Goal: Information Seeking & Learning: Learn about a topic

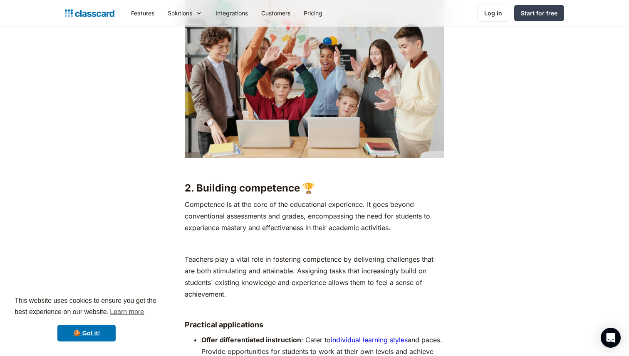
scroll to position [1833, 0]
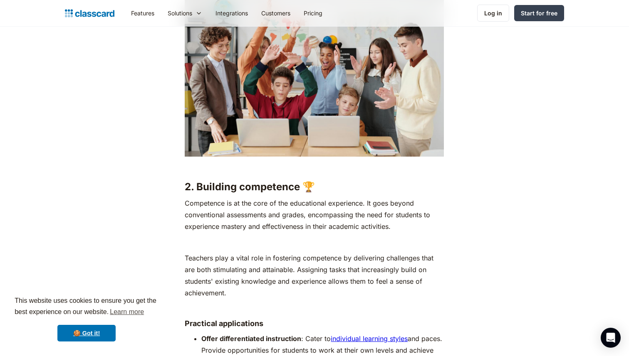
click at [197, 181] on h3 "2. Building competence 🏆" at bounding box center [314, 187] width 259 height 12
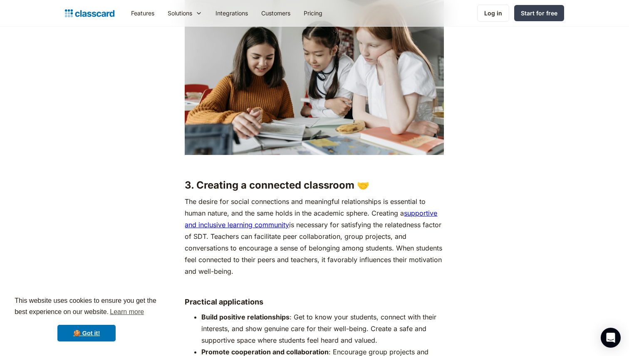
scroll to position [2304, 0]
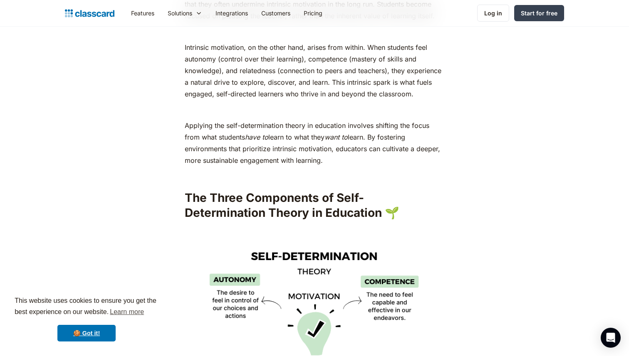
scroll to position [1049, 0]
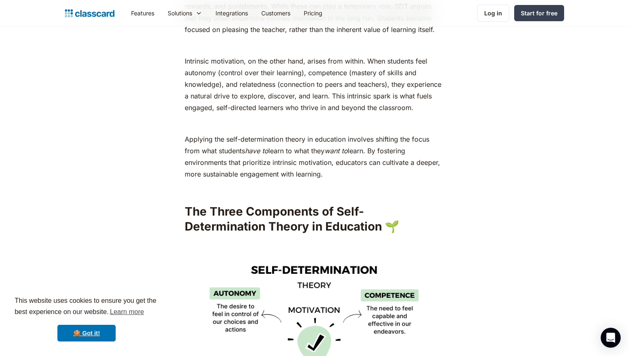
click at [216, 95] on p "Intrinsic motivation, on the other hand, arises from within. When students feel…" at bounding box center [314, 84] width 259 height 58
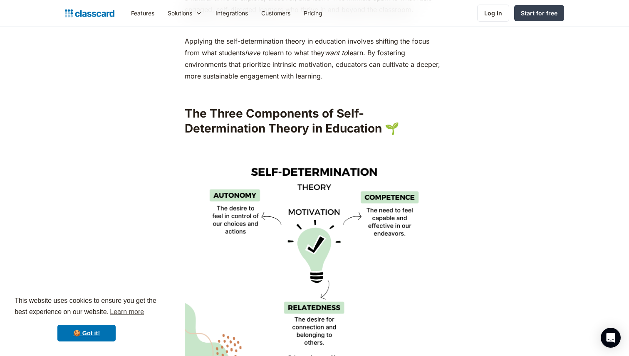
scroll to position [1148, 0]
drag, startPoint x: 202, startPoint y: 66, endPoint x: 317, endPoint y: 69, distance: 115.3
click at [317, 69] on p "Applying the self-determination theory in education involves shifting the focus…" at bounding box center [314, 58] width 259 height 47
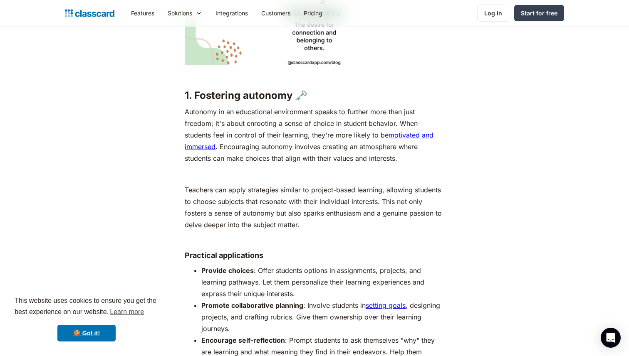
scroll to position [1444, 0]
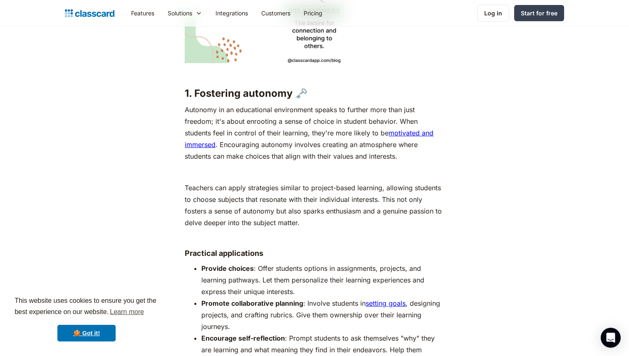
click at [215, 87] on h3 "1. Fostering autonomy 🗝️" at bounding box center [314, 93] width 259 height 12
click at [340, 166] on p "‍" at bounding box center [314, 172] width 259 height 12
click at [273, 87] on h3 "1. Fostering autonomy 🗝️" at bounding box center [314, 93] width 259 height 12
click at [364, 106] on p "Autonomy in an educational environment speaks to further more than just freedom…" at bounding box center [314, 133] width 259 height 58
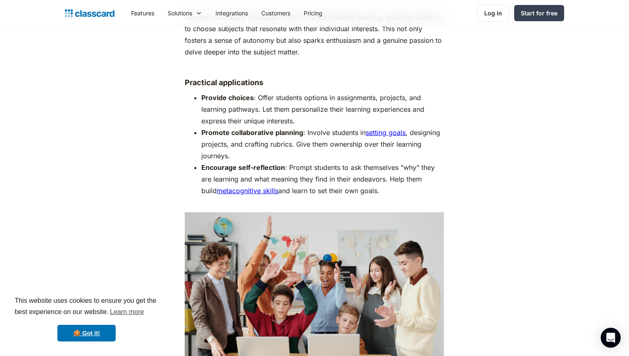
scroll to position [1616, 0]
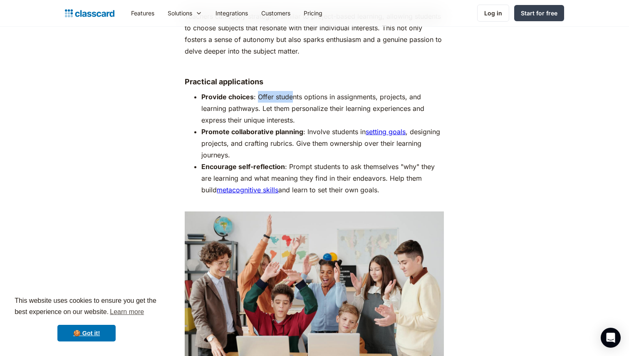
drag, startPoint x: 257, startPoint y: 86, endPoint x: 294, endPoint y: 85, distance: 36.2
click at [294, 91] on li "Provide choices : Offer students options in assignments, projects, and learning…" at bounding box center [322, 108] width 242 height 35
click at [299, 91] on li "Provide choices : Offer students options in assignments, projects, and learning…" at bounding box center [322, 108] width 242 height 35
drag, startPoint x: 258, startPoint y: 85, endPoint x: 302, endPoint y: 86, distance: 43.7
click at [302, 91] on li "Provide choices : Offer students options in assignments, projects, and learning…" at bounding box center [322, 108] width 242 height 35
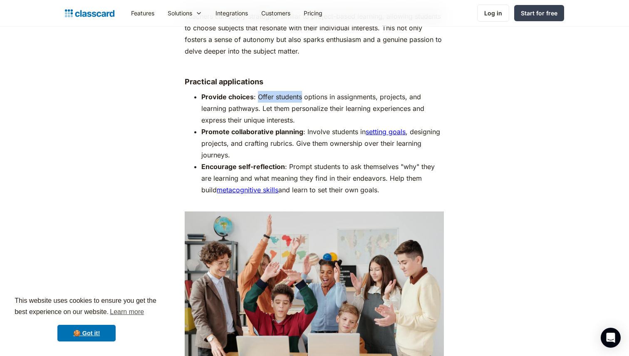
copy li "Offer students"
click at [304, 99] on li "Provide choices : Offer students options in assignments, projects, and learning…" at bounding box center [322, 108] width 242 height 35
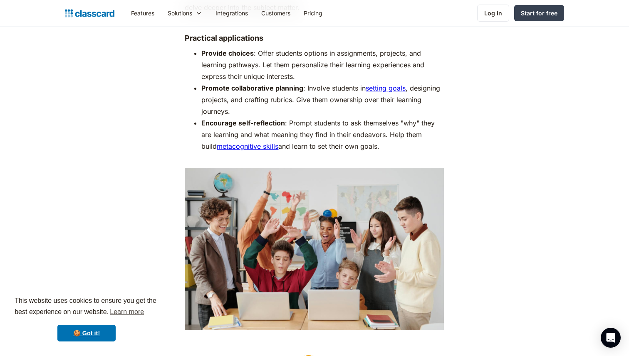
scroll to position [1658, 0]
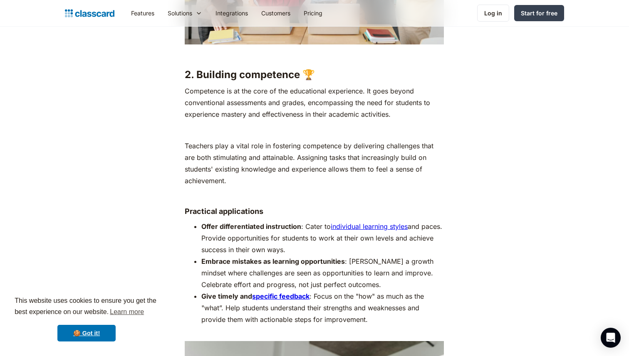
scroll to position [1945, 0]
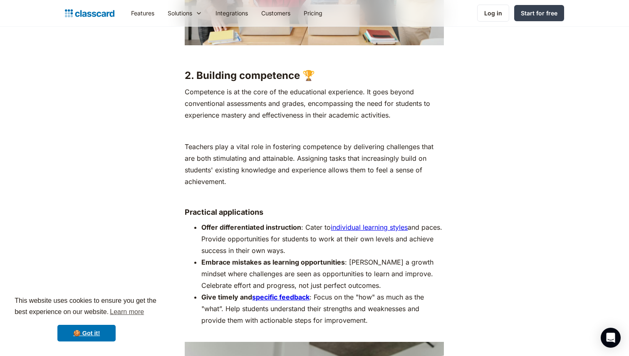
click at [282, 141] on p "Teachers play a vital role in fostering competence by delivering challenges tha…" at bounding box center [314, 164] width 259 height 47
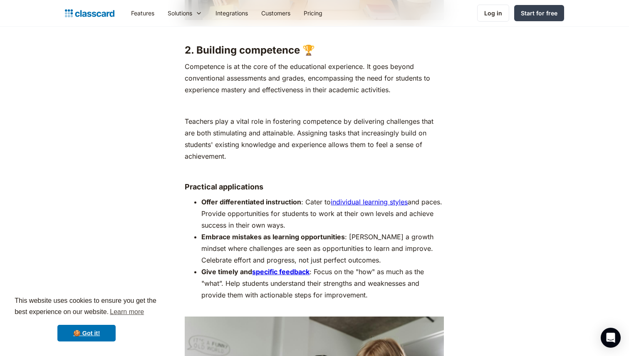
scroll to position [1968, 0]
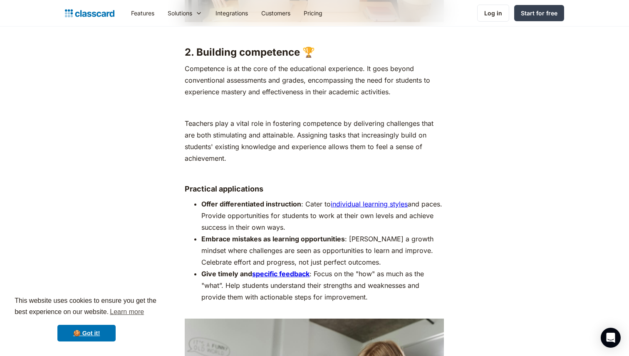
click at [296, 126] on p "Teachers play a vital role in fostering competence by delivering challenges tha…" at bounding box center [314, 141] width 259 height 47
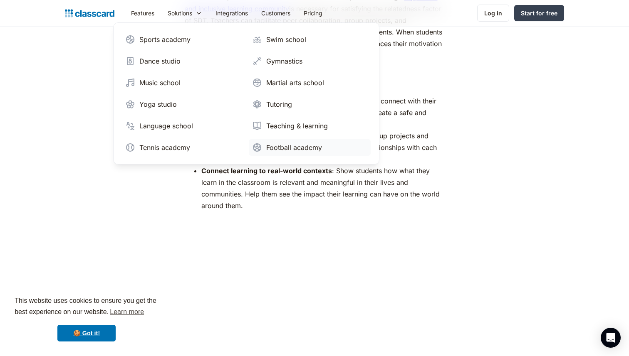
scroll to position [2522, 0]
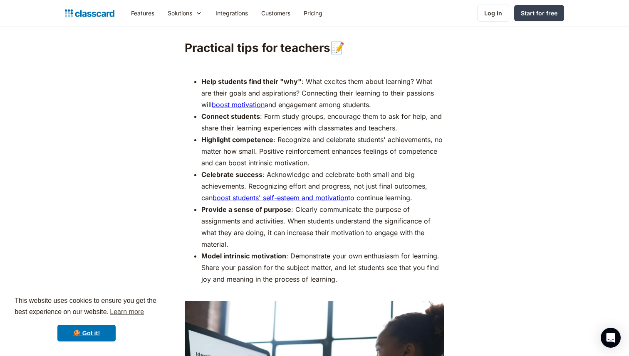
scroll to position [2881, 0]
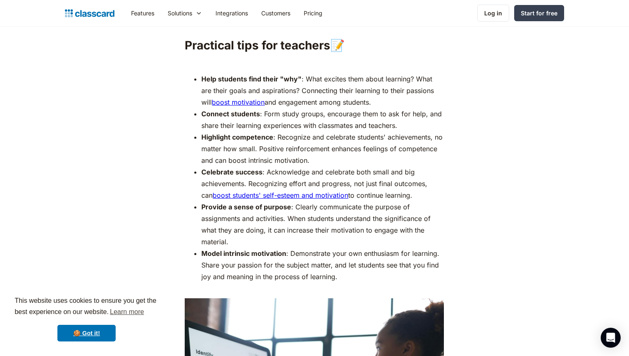
click at [221, 168] on strong "Celebrate success" at bounding box center [231, 172] width 61 height 8
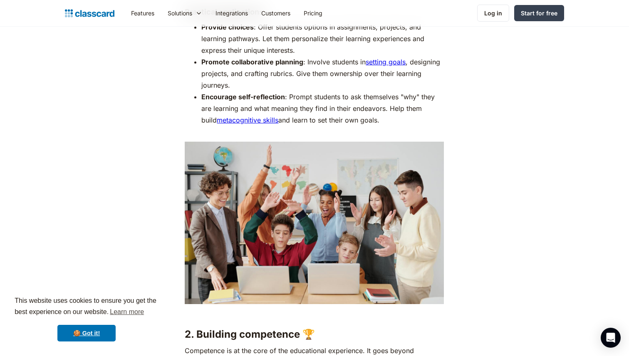
scroll to position [1584, 0]
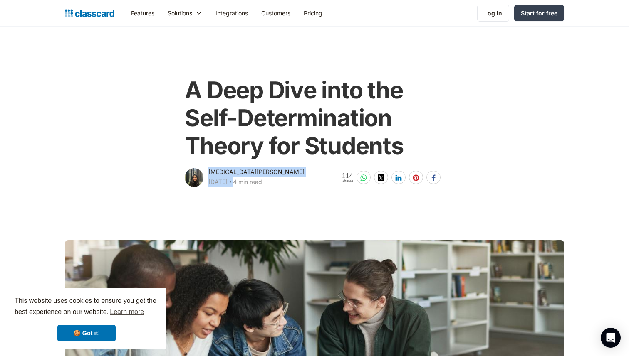
drag, startPoint x: 209, startPoint y: 171, endPoint x: 276, endPoint y: 171, distance: 67.4
click at [276, 171] on div "Syeda Zahirunisa September 25, 2024 ‧ 4 min read" at bounding box center [256, 178] width 96 height 22
click at [257, 171] on div "Syeda Zahirunisa September 25, 2024 ‧ 4 min read" at bounding box center [256, 178] width 96 height 22
drag, startPoint x: 209, startPoint y: 172, endPoint x: 256, endPoint y: 171, distance: 46.6
click at [256, 171] on div "[MEDICAL_DATA][PERSON_NAME]" at bounding box center [256, 172] width 96 height 10
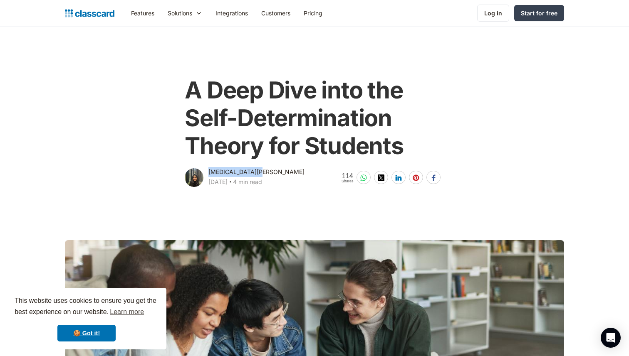
copy div "[MEDICAL_DATA][PERSON_NAME]"
click at [232, 129] on h1 "A Deep Dive into the Self-Determination Theory for Students" at bounding box center [314, 119] width 259 height 84
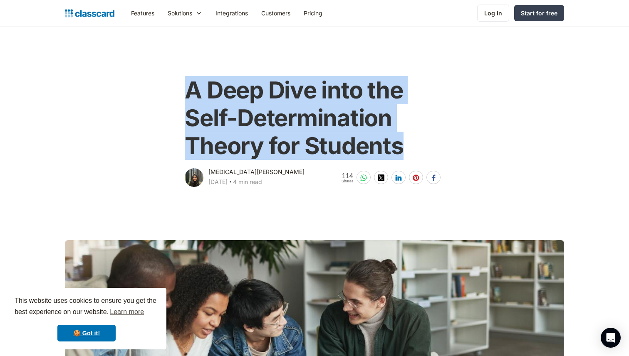
drag, startPoint x: 188, startPoint y: 92, endPoint x: 403, endPoint y: 148, distance: 222.1
click at [403, 148] on h1 "A Deep Dive into the Self-Determination Theory for Students" at bounding box center [314, 119] width 259 height 84
copy h1 "A Deep Dive into the Self-Determination Theory for Students"
click at [371, 140] on h1 "A Deep Dive into the Self-Determination Theory for Students" at bounding box center [314, 119] width 259 height 84
drag, startPoint x: 191, startPoint y: 88, endPoint x: 401, endPoint y: 140, distance: 216.9
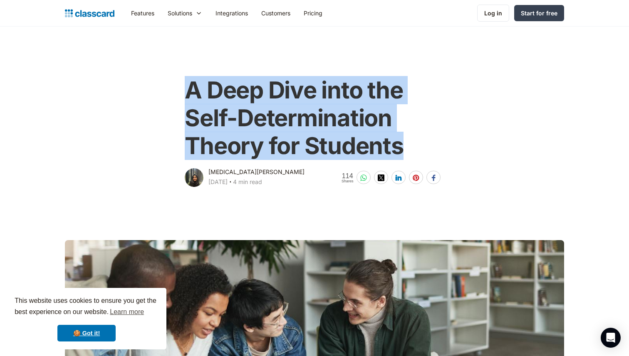
click at [401, 140] on h1 "A Deep Dive into the Self-Determination Theory for Students" at bounding box center [314, 119] width 259 height 84
copy h1 "A Deep Dive into the Self-Determination Theory for Students"
click at [358, 146] on h1 "A Deep Dive into the Self-Determination Theory for Students" at bounding box center [314, 119] width 259 height 84
drag, startPoint x: 403, startPoint y: 148, endPoint x: 184, endPoint y: 88, distance: 226.8
click at [184, 88] on div "A Deep Dive into the Self-Determination Theory for Students Syeda Zahirunisa Se…" at bounding box center [314, 128] width 264 height 121
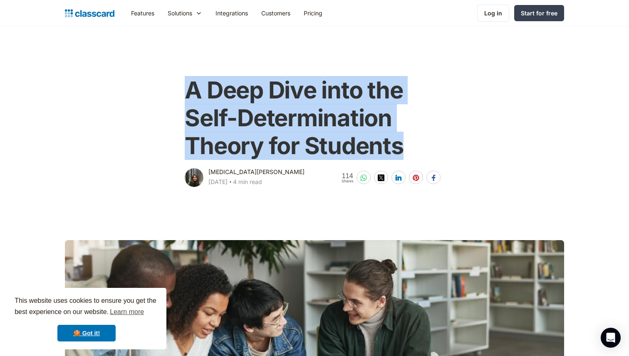
copy h1 "A Deep Dive into the Self-Determination Theory for Students"
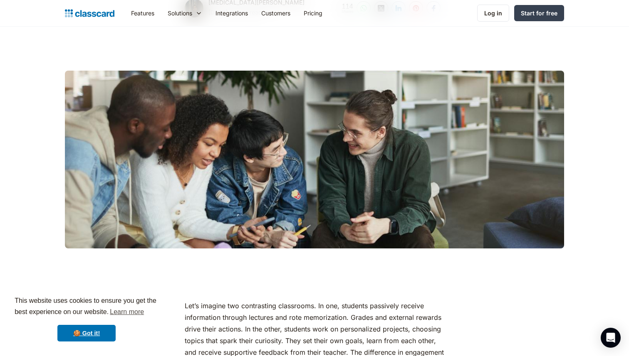
scroll to position [234, 0]
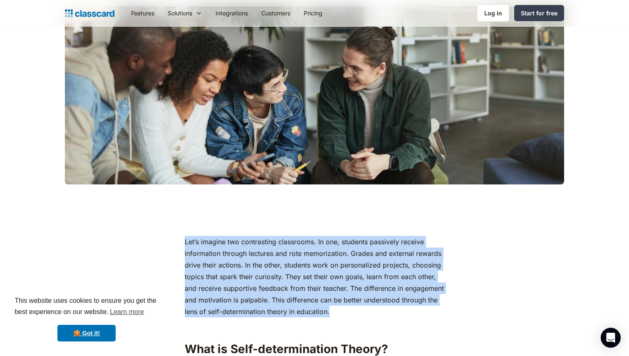
drag, startPoint x: 186, startPoint y: 243, endPoint x: 390, endPoint y: 312, distance: 214.5
click at [390, 312] on p "Let’s imagine two contrasting classrooms. In one, students passively receive in…" at bounding box center [314, 277] width 259 height 82
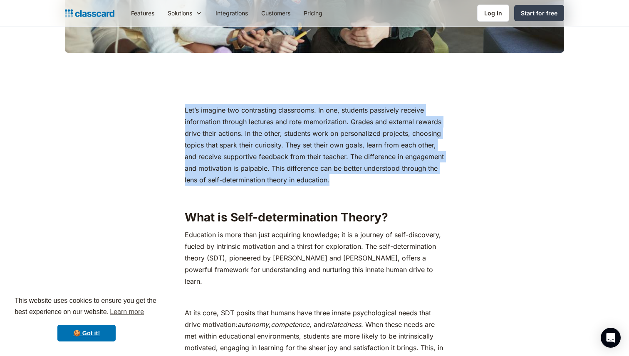
scroll to position [478, 0]
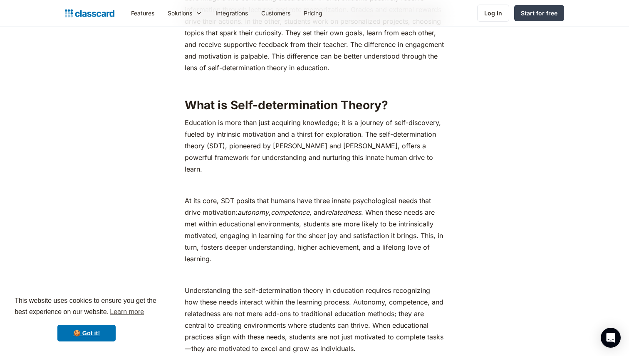
click at [275, 208] on em "competence" at bounding box center [290, 212] width 39 height 8
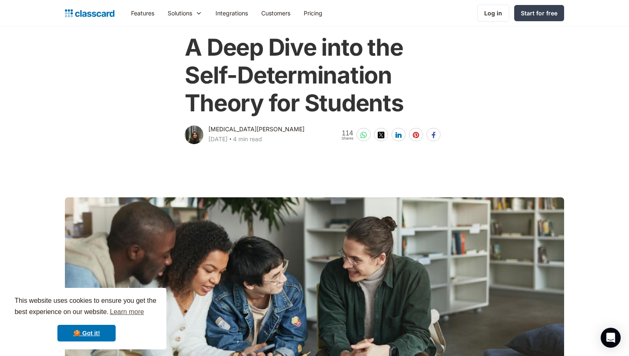
scroll to position [56, 0]
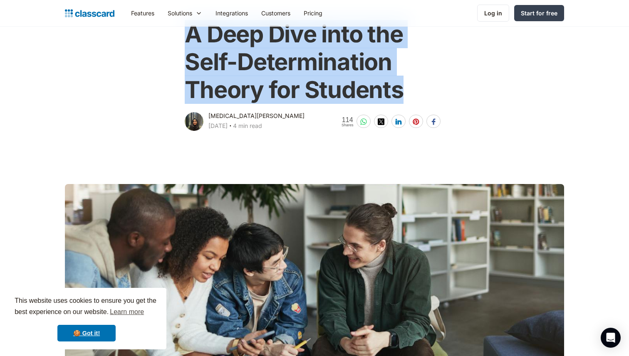
drag, startPoint x: 190, startPoint y: 37, endPoint x: 411, endPoint y: 83, distance: 225.6
click at [412, 83] on h1 "A Deep Dive into the Self-Determination Theory for Students" at bounding box center [314, 62] width 259 height 84
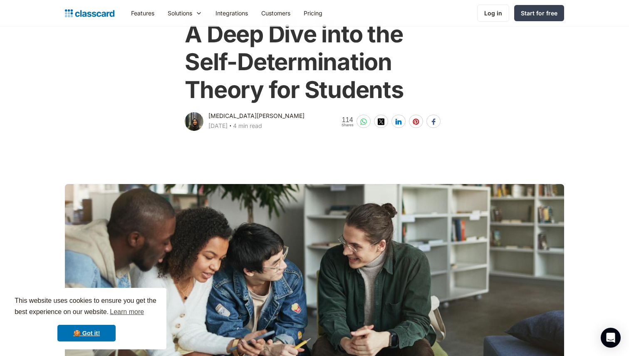
click at [435, 83] on h1 "A Deep Dive into the Self-Determination Theory for Students" at bounding box center [314, 62] width 259 height 84
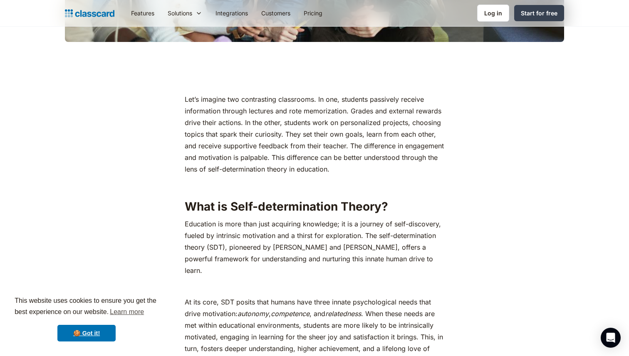
scroll to position [413, 0]
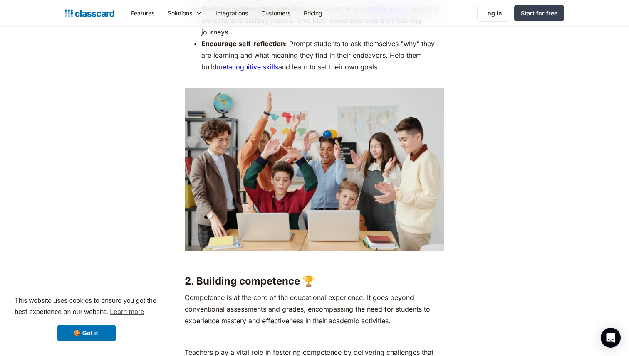
scroll to position [1881, 0]
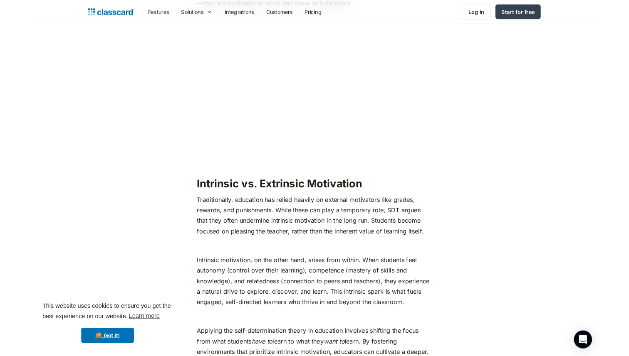
scroll to position [823, 0]
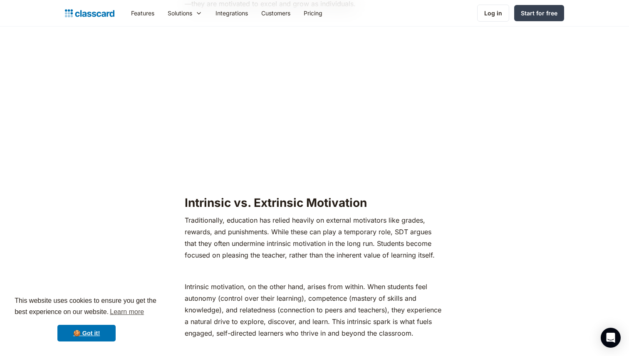
click at [355, 293] on p "Intrinsic motivation, on the other hand, arises from within. When students feel…" at bounding box center [314, 310] width 259 height 58
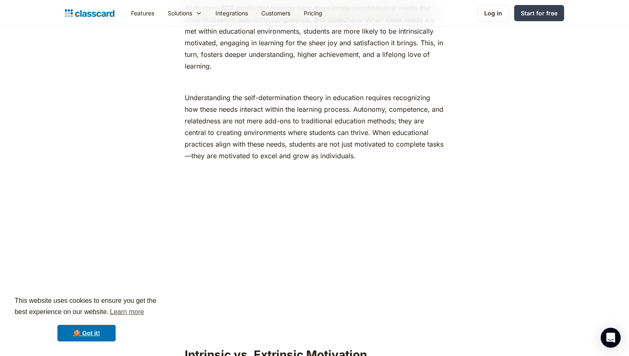
scroll to position [812, 0]
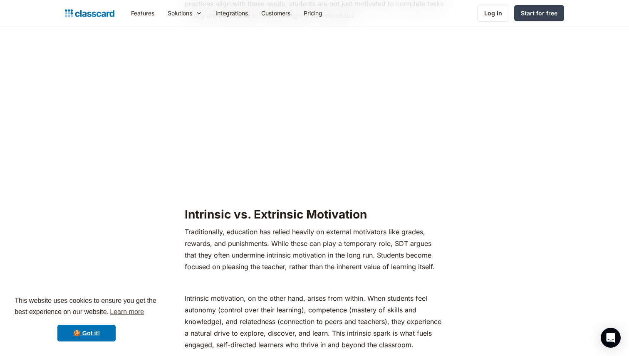
click at [299, 256] on p "Traditionally, education has relied heavily on external motivators like grades,…" at bounding box center [314, 249] width 259 height 47
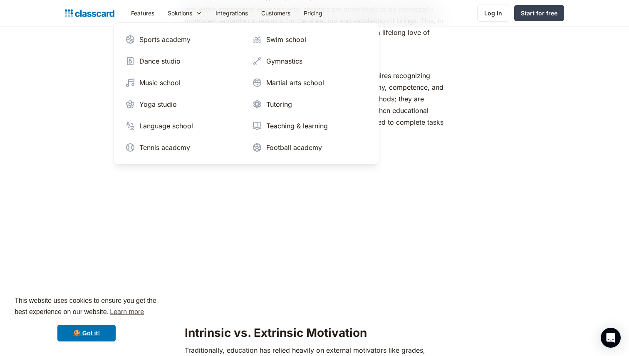
scroll to position [696, 0]
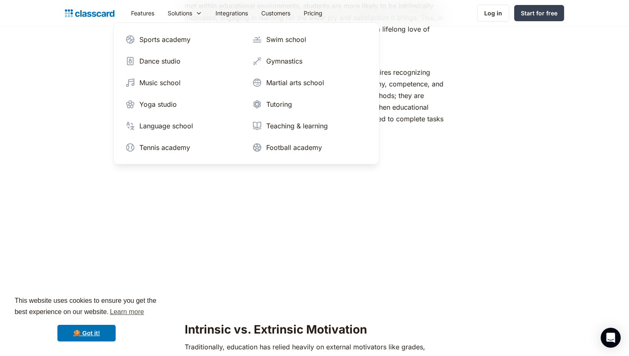
click at [401, 96] on p "Understanding the self-determination theory in education requires recognizing h…" at bounding box center [314, 108] width 259 height 82
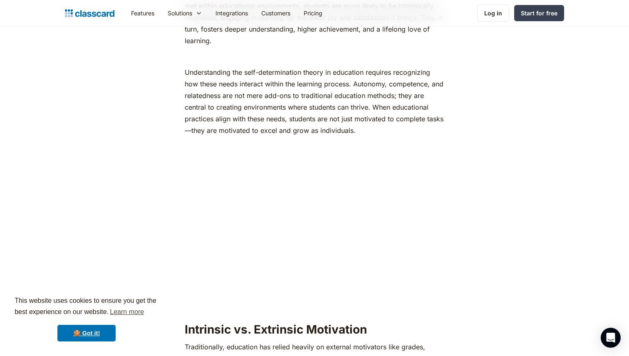
click at [329, 322] on h2 "Intrinsic vs. Extrinsic Motivation" at bounding box center [314, 329] width 259 height 15
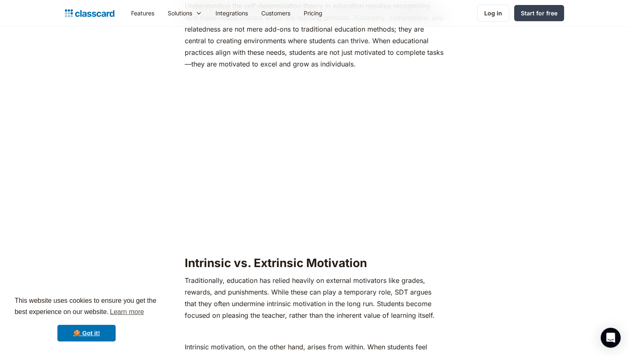
scroll to position [763, 0]
click at [304, 275] on p "Traditionally, education has relied heavily on external motivators like grades,…" at bounding box center [314, 298] width 259 height 47
click at [349, 275] on p "Traditionally, education has relied heavily on external motivators like grades,…" at bounding box center [314, 298] width 259 height 47
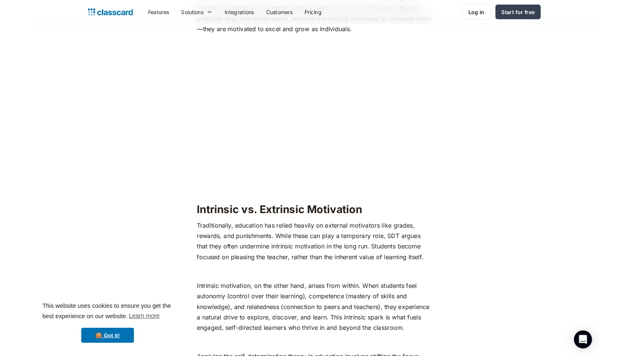
scroll to position [795, 0]
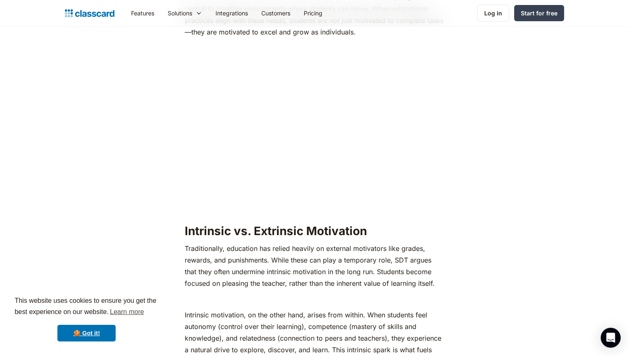
click at [246, 244] on p "Traditionally, education has relied heavily on external motivators like grades,…" at bounding box center [314, 266] width 259 height 47
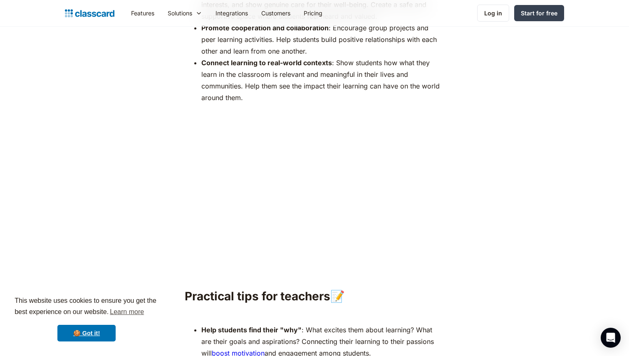
scroll to position [2635, 0]
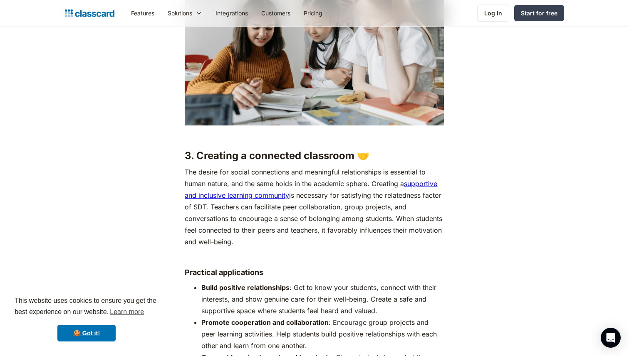
scroll to position [2346, 0]
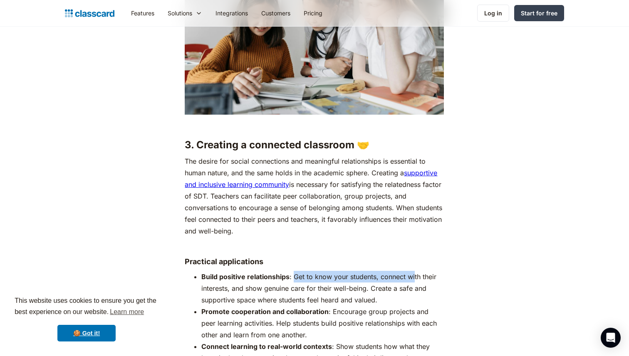
drag, startPoint x: 293, startPoint y: 262, endPoint x: 413, endPoint y: 262, distance: 120.6
click at [413, 271] on li "Build positive relationships : Get to know your students, connect with their in…" at bounding box center [322, 288] width 242 height 35
click at [300, 308] on strong "Promote cooperation and collaboration" at bounding box center [264, 312] width 127 height 8
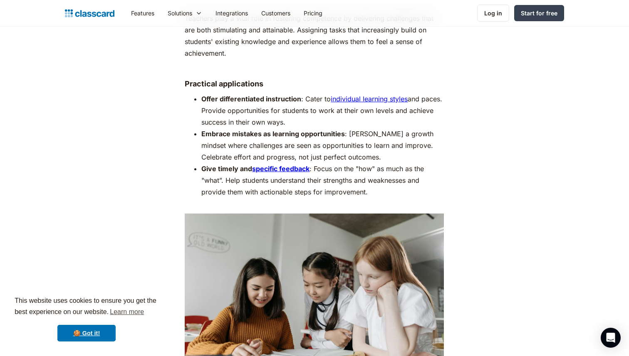
scroll to position [1984, 0]
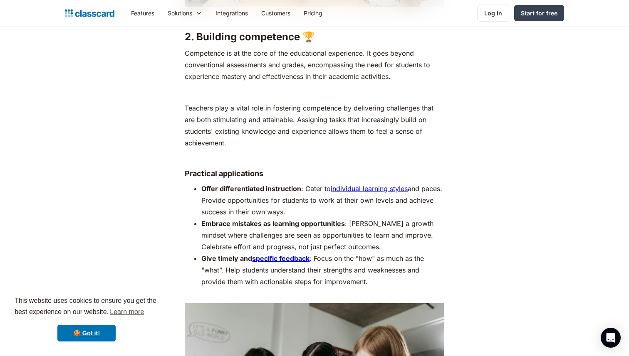
click at [203, 185] on strong "Offer differentiated instruction" at bounding box center [251, 189] width 100 height 8
drag, startPoint x: 203, startPoint y: 176, endPoint x: 301, endPoint y: 175, distance: 98.2
click at [301, 183] on li "Offer differentiated instruction : Cater to individual learning styles and pace…" at bounding box center [322, 200] width 242 height 35
copy li "Offer differentiated instruction :"
drag, startPoint x: 203, startPoint y: 212, endPoint x: 346, endPoint y: 213, distance: 143.1
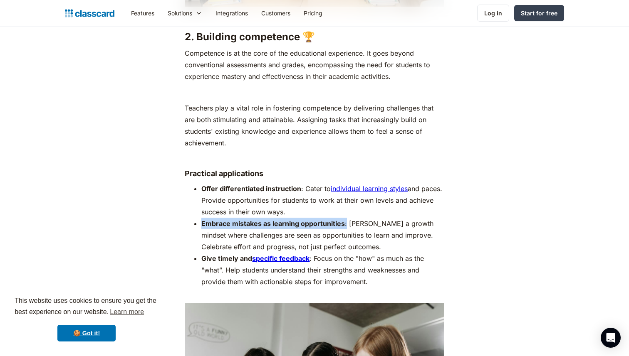
click at [346, 218] on li "Embrace mistakes as learning opportunities : Foster a growth mindset where chal…" at bounding box center [322, 235] width 242 height 35
copy li "Embrace mistakes as learning opportunities :"
click at [275, 223] on li "Embrace mistakes as learning opportunities : Foster a growth mindset where chal…" at bounding box center [322, 235] width 242 height 35
drag, startPoint x: 202, startPoint y: 210, endPoint x: 347, endPoint y: 211, distance: 145.6
click at [347, 218] on li "Embrace mistakes as learning opportunities : Foster a growth mindset where chal…" at bounding box center [322, 235] width 242 height 35
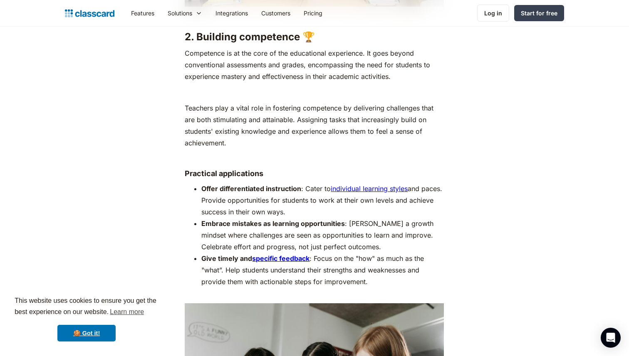
click at [364, 220] on li "Embrace mistakes as learning opportunities : Foster a growth mindset where chal…" at bounding box center [322, 235] width 242 height 35
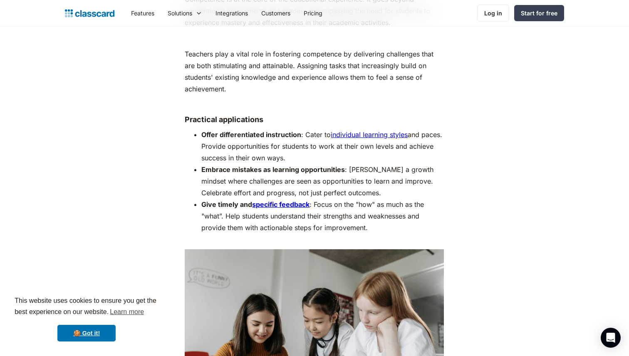
scroll to position [2038, 0]
click at [370, 215] on li "Give timely and specific feedback : Focus on the "how" as much as the "what”. H…" at bounding box center [322, 221] width 242 height 47
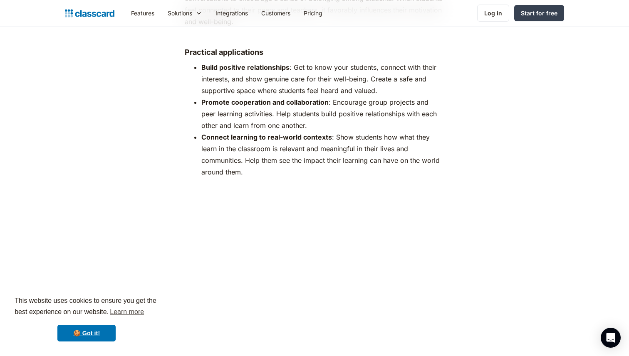
scroll to position [2654, 0]
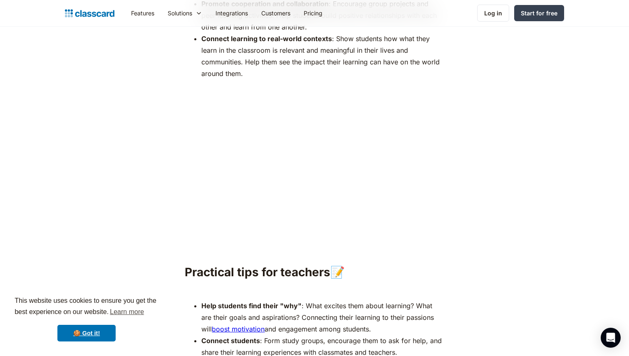
click at [360, 285] on p "‍" at bounding box center [314, 291] width 259 height 12
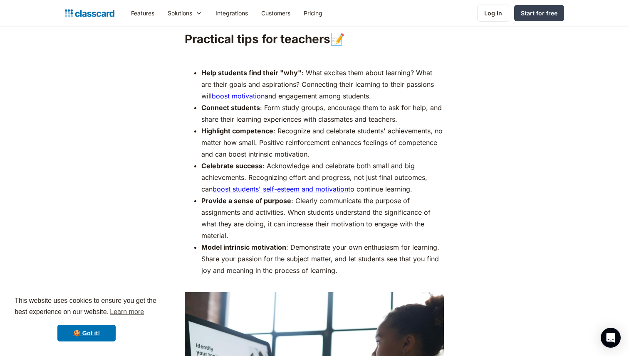
scroll to position [2801, 0]
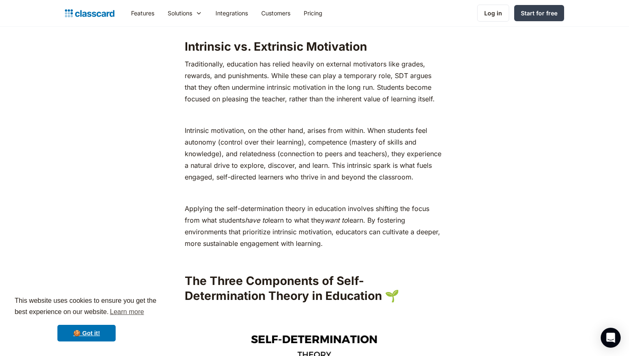
click at [342, 149] on p "Intrinsic motivation, on the other hand, arises from within. When students feel…" at bounding box center [314, 154] width 259 height 58
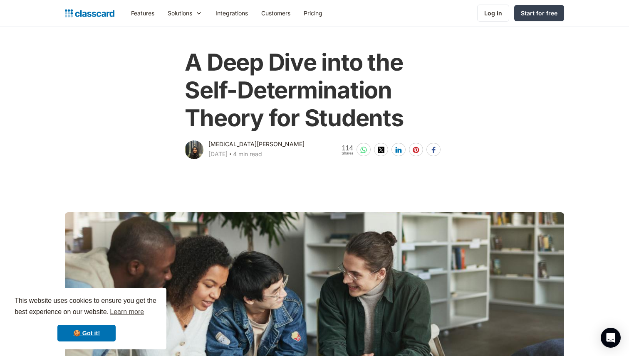
scroll to position [28, 0]
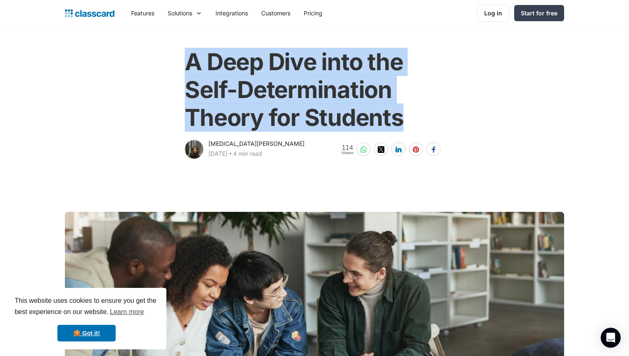
drag, startPoint x: 189, startPoint y: 59, endPoint x: 398, endPoint y: 112, distance: 215.3
click at [398, 112] on h1 "A Deep Dive into the Self-Determination Theory for Students" at bounding box center [314, 90] width 259 height 84
click at [314, 61] on h1 "A Deep Dive into the Self-Determination Theory for Students" at bounding box center [314, 90] width 259 height 84
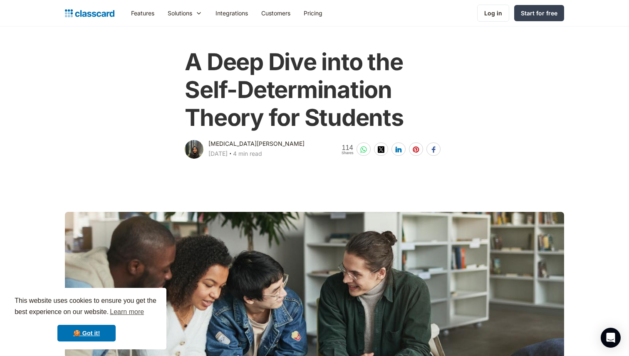
click at [310, 176] on main at bounding box center [314, 281] width 629 height 240
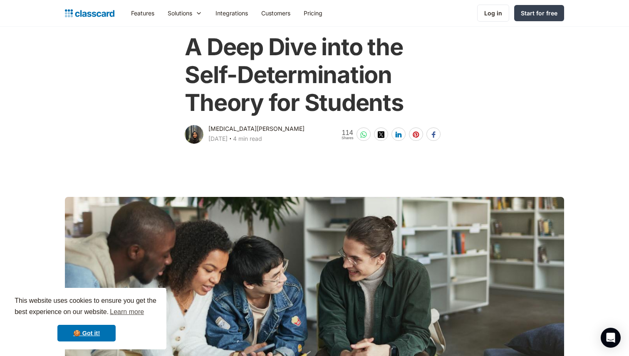
scroll to position [44, 0]
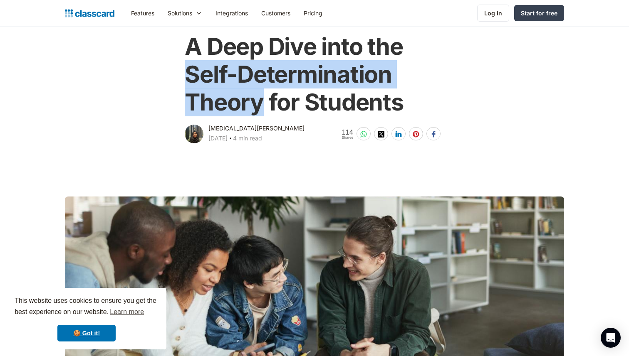
drag, startPoint x: 185, startPoint y: 68, endPoint x: 266, endPoint y: 102, distance: 88.2
click at [266, 102] on h1 "A Deep Dive into the Self-Determination Theory for Students" at bounding box center [314, 75] width 259 height 84
copy h1 "Self-Determination Theory"
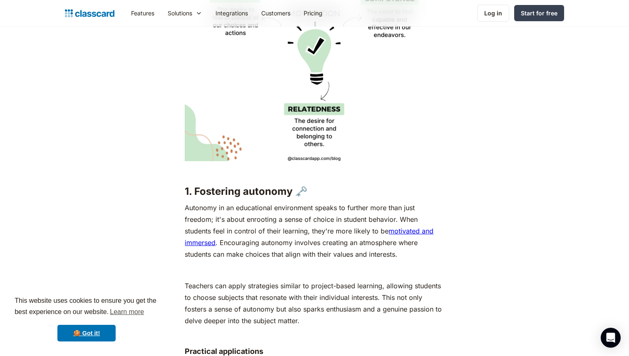
scroll to position [1238, 0]
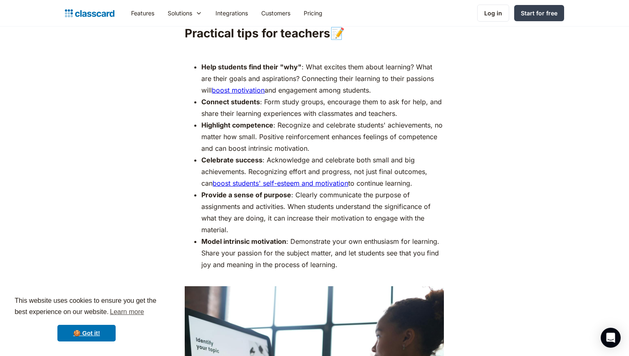
click at [344, 75] on li "Help students find their "why" : What excites them about learning? What are the…" at bounding box center [322, 78] width 242 height 35
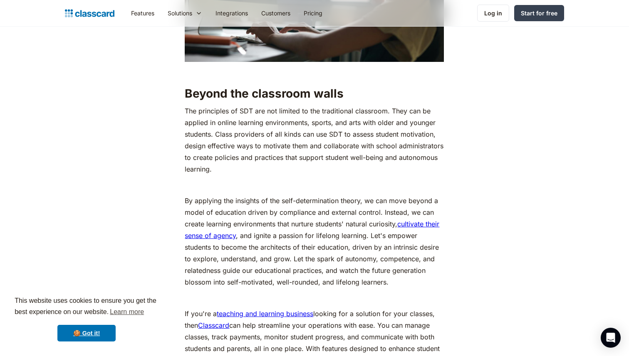
scroll to position [3296, 0]
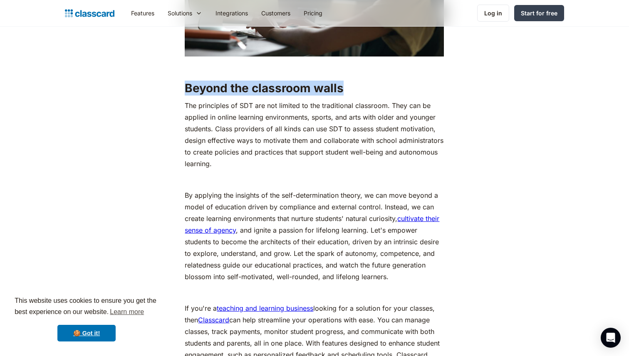
drag, startPoint x: 187, startPoint y: 79, endPoint x: 359, endPoint y: 77, distance: 172.6
click at [359, 81] on h2 "Beyond the classroom walls" at bounding box center [314, 88] width 259 height 15
click at [299, 121] on p "The principles of SDT are not limited to the traditional classroom. They can be…" at bounding box center [314, 135] width 259 height 70
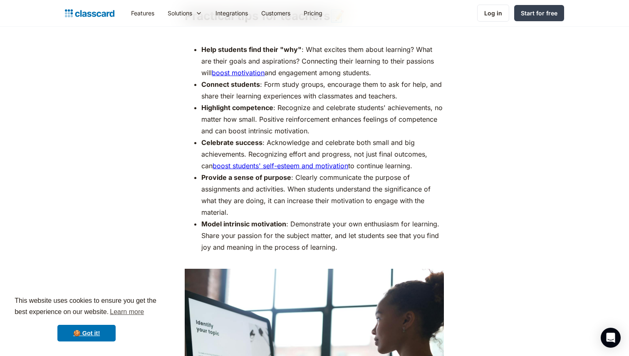
scroll to position [2852, 0]
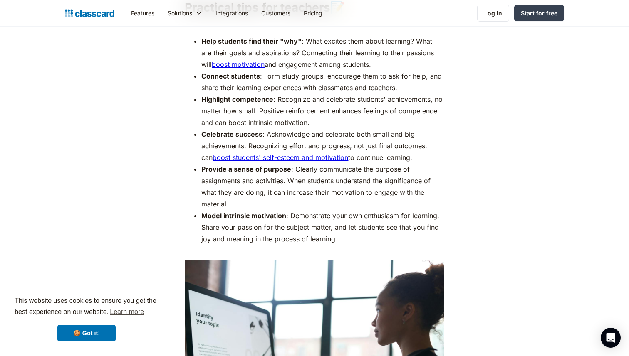
scroll to position [2920, 0]
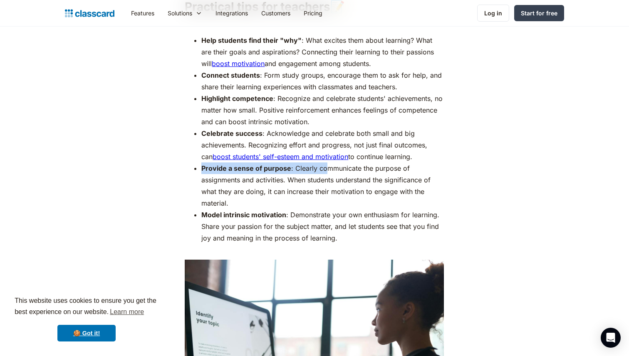
drag, startPoint x: 202, startPoint y: 158, endPoint x: 327, endPoint y: 158, distance: 125.6
click at [327, 163] on li "Provide a sense of purpose : Clearly communicate the purpose of assignments and…" at bounding box center [322, 186] width 242 height 47
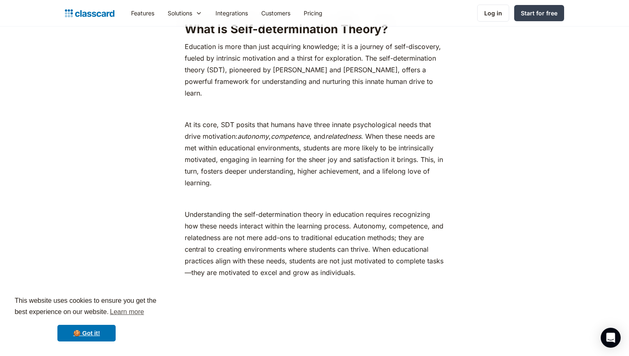
scroll to position [553, 0]
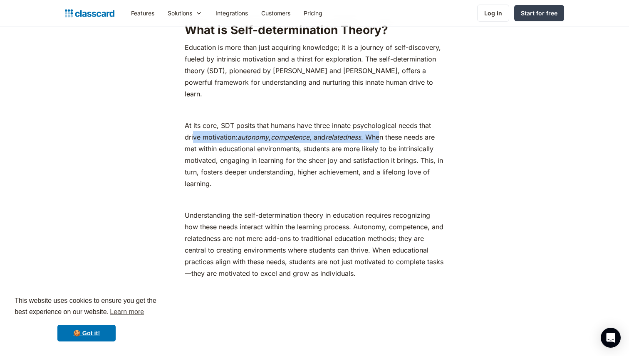
drag, startPoint x: 193, startPoint y: 125, endPoint x: 387, endPoint y: 126, distance: 194.3
click at [387, 126] on p "At its core, SDT posits that humans have three innate psychological needs that …" at bounding box center [314, 155] width 259 height 70
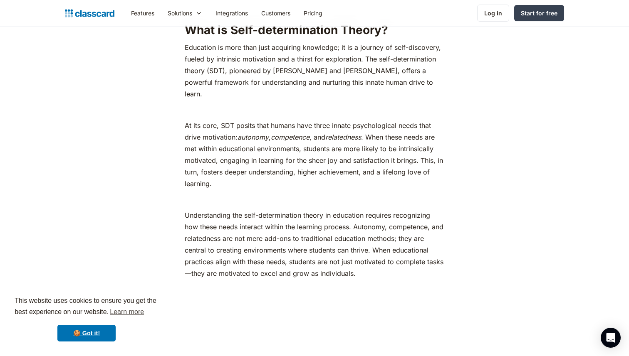
click at [297, 140] on p "At its core, SDT posits that humans have three innate psychological needs that …" at bounding box center [314, 155] width 259 height 70
drag, startPoint x: 239, startPoint y: 126, endPoint x: 368, endPoint y: 125, distance: 129.4
click at [368, 125] on p "At its core, SDT posits that humans have three innate psychological needs that …" at bounding box center [314, 155] width 259 height 70
copy p "autonomy , competence , and relatedness"
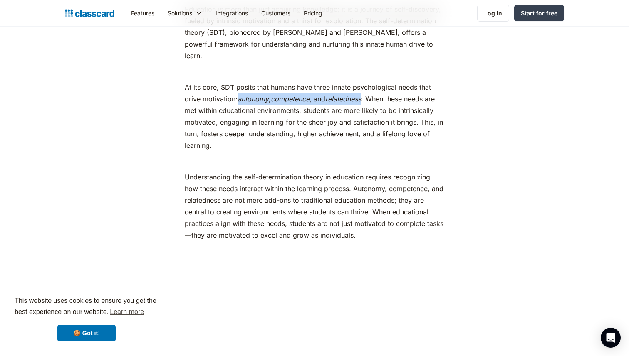
scroll to position [585, 0]
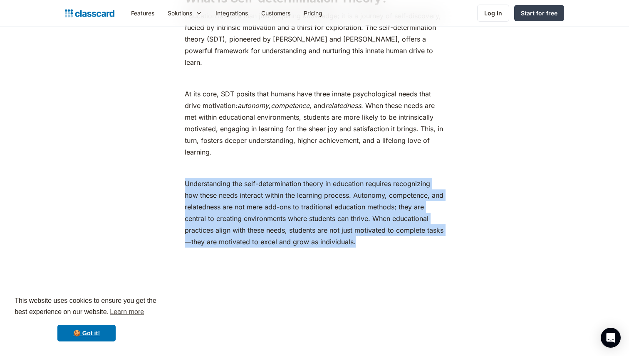
drag, startPoint x: 186, startPoint y: 171, endPoint x: 397, endPoint y: 226, distance: 217.6
click at [397, 226] on p "Understanding the self-determination theory in education requires recognizing h…" at bounding box center [314, 219] width 259 height 82
click at [385, 215] on p "Understanding the self-determination theory in education requires recognizing h…" at bounding box center [314, 219] width 259 height 82
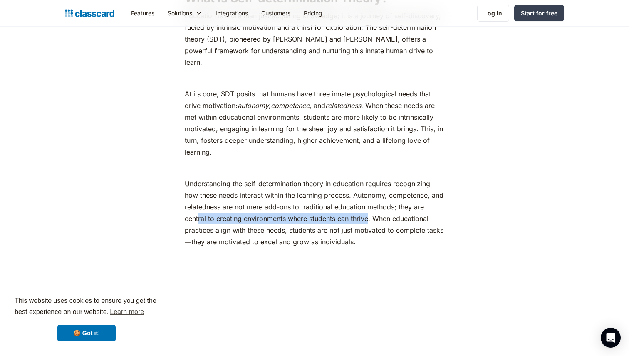
drag, startPoint x: 207, startPoint y: 211, endPoint x: 369, endPoint y: 211, distance: 161.8
click at [369, 211] on p "Understanding the self-determination theory in education requires recognizing h…" at bounding box center [314, 219] width 259 height 82
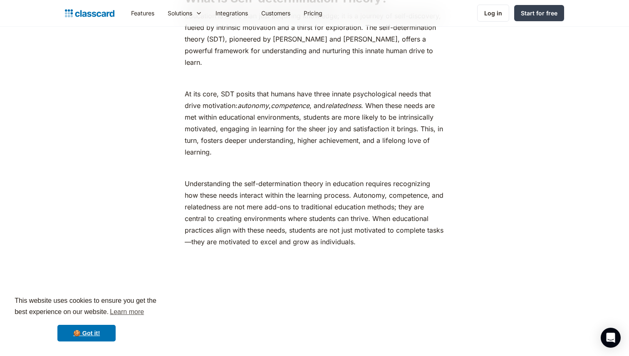
click at [384, 210] on p "Understanding the self-determination theory in education requires recognizing h…" at bounding box center [314, 219] width 259 height 82
drag, startPoint x: 417, startPoint y: 193, endPoint x: 426, endPoint y: 197, distance: 9.0
click at [426, 197] on p "Understanding the self-determination theory in education requires recognizing h…" at bounding box center [314, 219] width 259 height 82
click at [435, 197] on p "Understanding the self-determination theory in education requires recognizing h…" at bounding box center [314, 219] width 259 height 82
click at [410, 196] on p "Understanding the self-determination theory in education requires recognizing h…" at bounding box center [314, 219] width 259 height 82
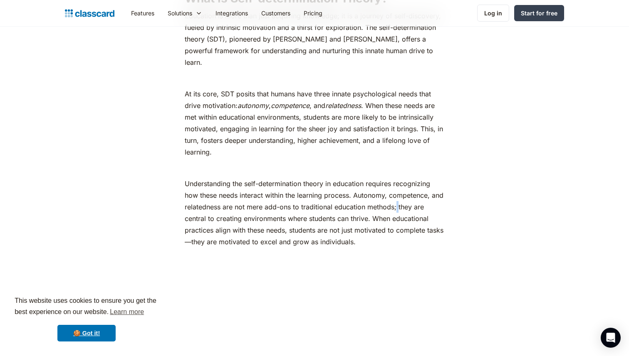
click at [412, 196] on p "Understanding the self-determination theory in education requires recognizing h…" at bounding box center [314, 219] width 259 height 82
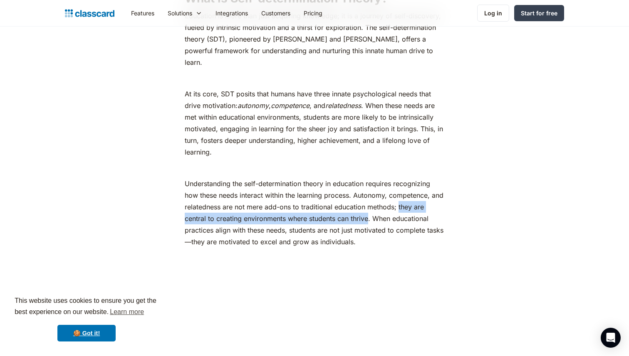
drag, startPoint x: 412, startPoint y: 196, endPoint x: 369, endPoint y: 207, distance: 44.5
click at [369, 207] on p "Understanding the self-determination theory in education requires recognizing h…" at bounding box center [314, 219] width 259 height 82
copy p "they are central to creating environments where students can thrive"
click at [348, 209] on p "Understanding the self-determination theory in education requires recognizing h…" at bounding box center [314, 219] width 259 height 82
drag, startPoint x: 370, startPoint y: 209, endPoint x: 412, endPoint y: 196, distance: 44.3
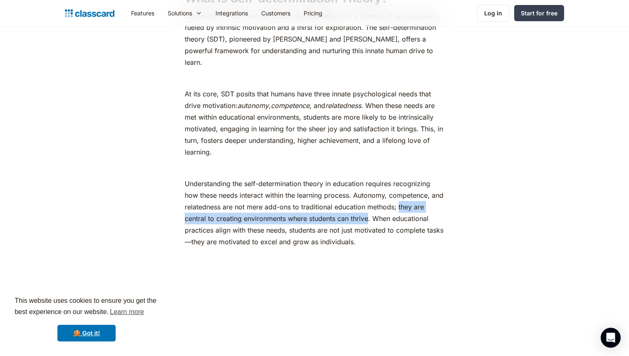
click at [412, 196] on p "Understanding the self-determination theory in education requires recognizing h…" at bounding box center [314, 219] width 259 height 82
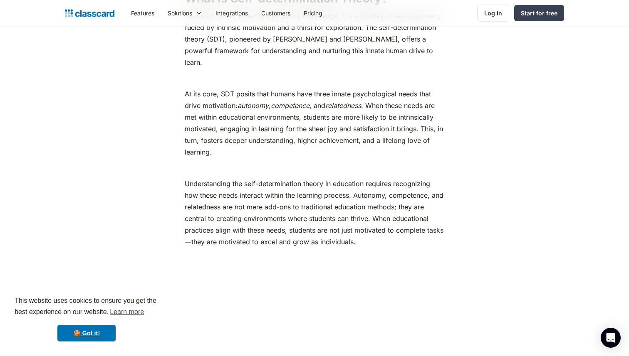
click at [392, 208] on p "Understanding the self-determination theory in education requires recognizing h…" at bounding box center [314, 219] width 259 height 82
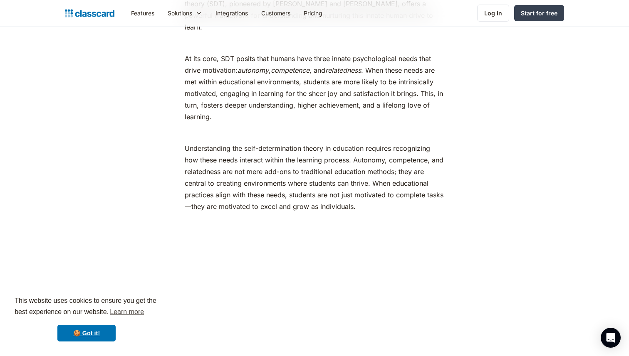
scroll to position [621, 0]
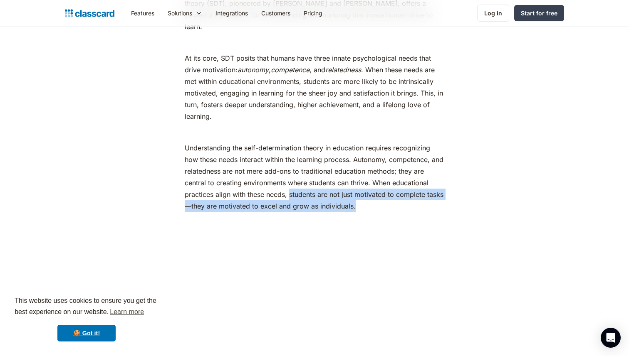
drag, startPoint x: 290, startPoint y: 184, endPoint x: 372, endPoint y: 190, distance: 82.1
click at [372, 190] on p "Understanding the self-determination theory in education requires recognizing h…" at bounding box center [314, 183] width 259 height 82
copy p "students are not just motivated to complete tasks—they are motivated to excel a…"
click at [323, 193] on p "Understanding the self-determination theory in education requires recognizing h…" at bounding box center [314, 183] width 259 height 82
drag, startPoint x: 290, startPoint y: 183, endPoint x: 371, endPoint y: 200, distance: 82.0
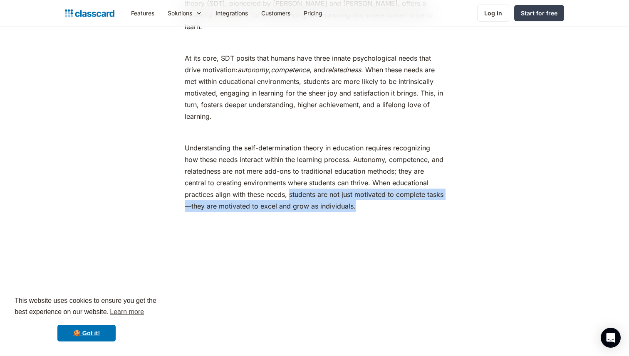
click at [371, 200] on p "Understanding the self-determination theory in education requires recognizing h…" at bounding box center [314, 183] width 259 height 82
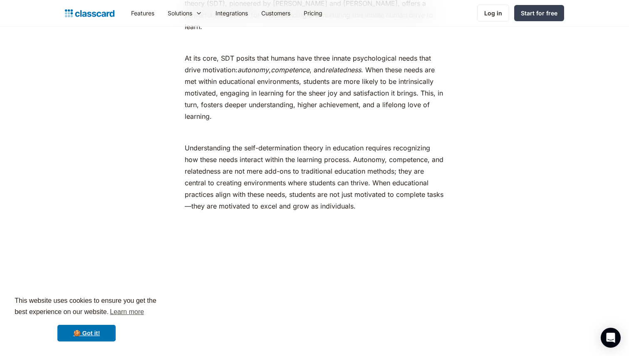
click at [379, 197] on p "Understanding the self-determination theory in education requires recognizing h…" at bounding box center [314, 183] width 259 height 82
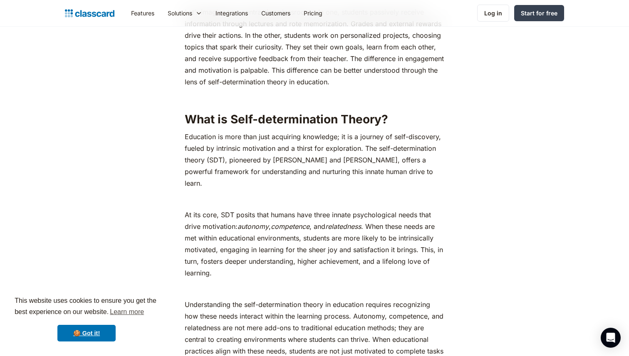
scroll to position [460, 0]
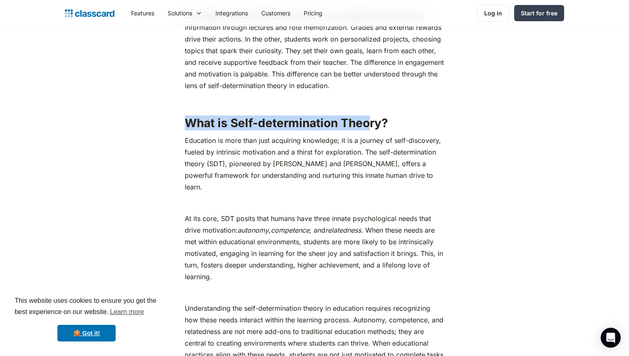
drag, startPoint x: 202, startPoint y: 123, endPoint x: 374, endPoint y: 123, distance: 171.4
click at [374, 123] on h2 "What is Self-determination Theory?" at bounding box center [314, 123] width 259 height 15
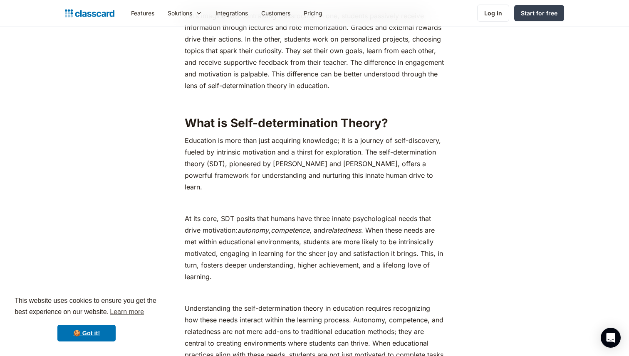
click at [320, 164] on p "Education is more than just acquiring knowledge; it is a journey of self-discov…" at bounding box center [314, 164] width 259 height 58
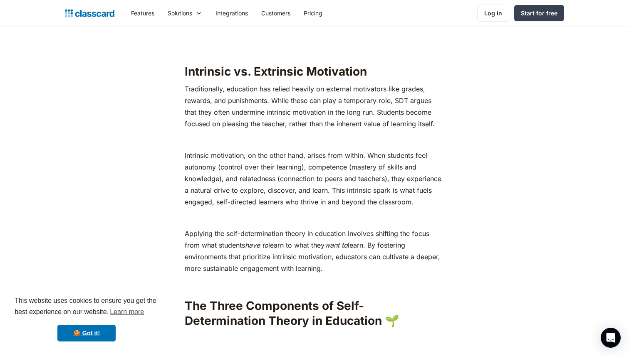
scroll to position [956, 0]
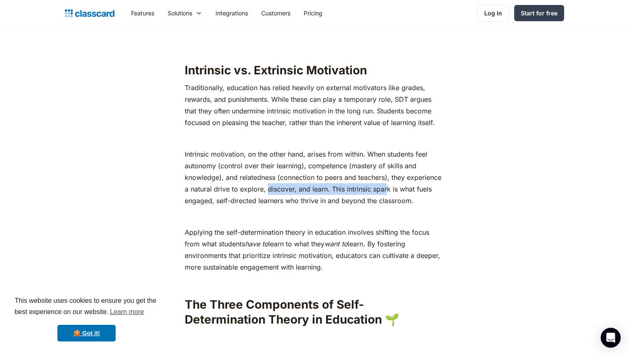
drag, startPoint x: 267, startPoint y: 180, endPoint x: 385, endPoint y: 182, distance: 117.7
click at [385, 182] on p "Intrinsic motivation, on the other hand, arises from within. When students feel…" at bounding box center [314, 177] width 259 height 58
click at [403, 186] on p "Intrinsic motivation, on the other hand, arises from within. When students feel…" at bounding box center [314, 177] width 259 height 58
click at [320, 238] on p "Applying the self-determination theory in education involves shifting the focus…" at bounding box center [314, 250] width 259 height 47
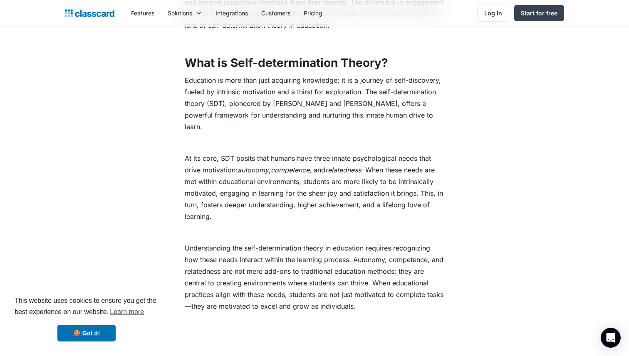
scroll to position [522, 0]
